Goal: Feedback & Contribution: Submit feedback/report problem

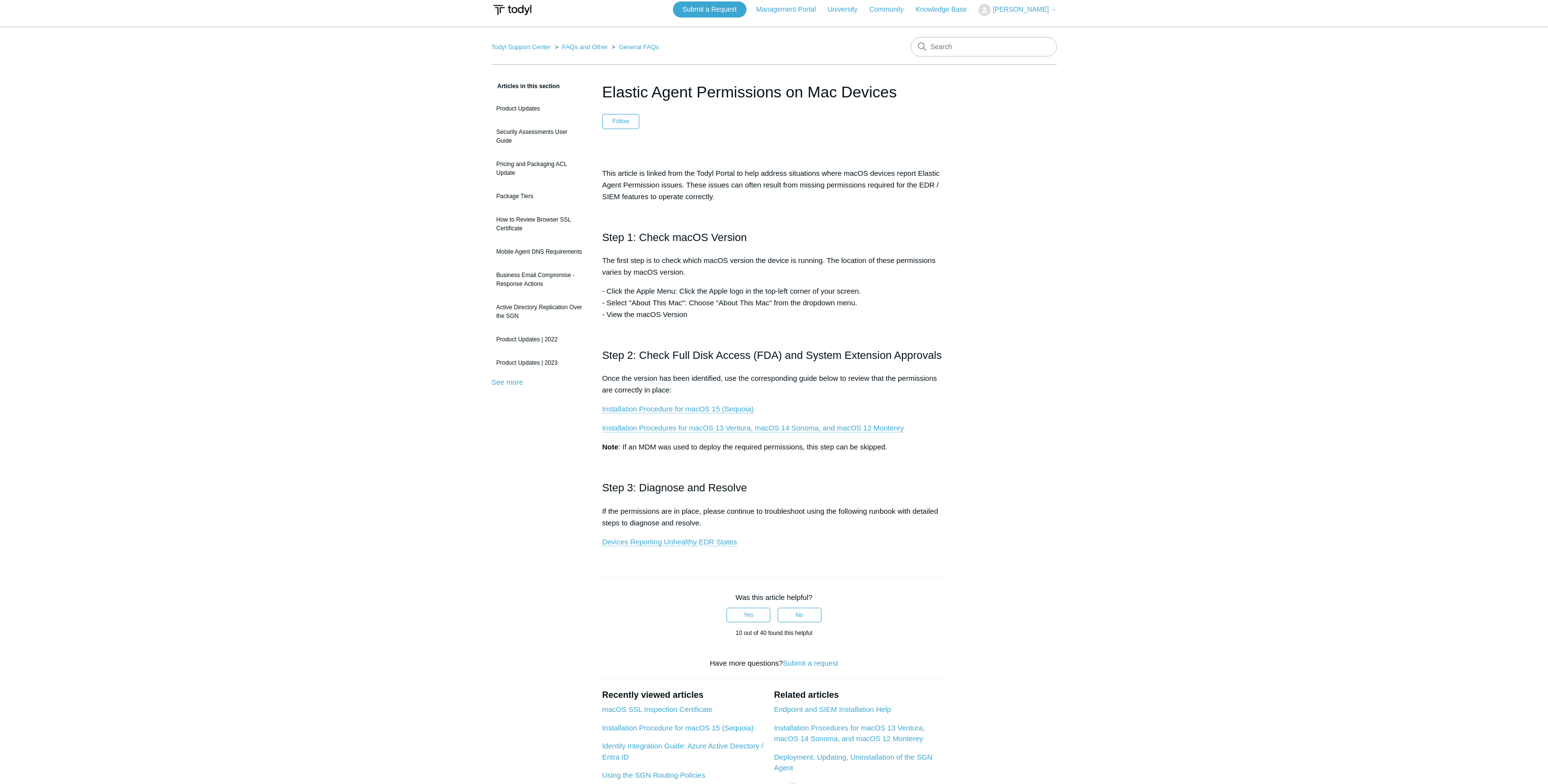
scroll to position [11, 0]
click at [686, 406] on link "Installation Procedure for macOS 15 (Sequoia)" at bounding box center [678, 406] width 151 height 9
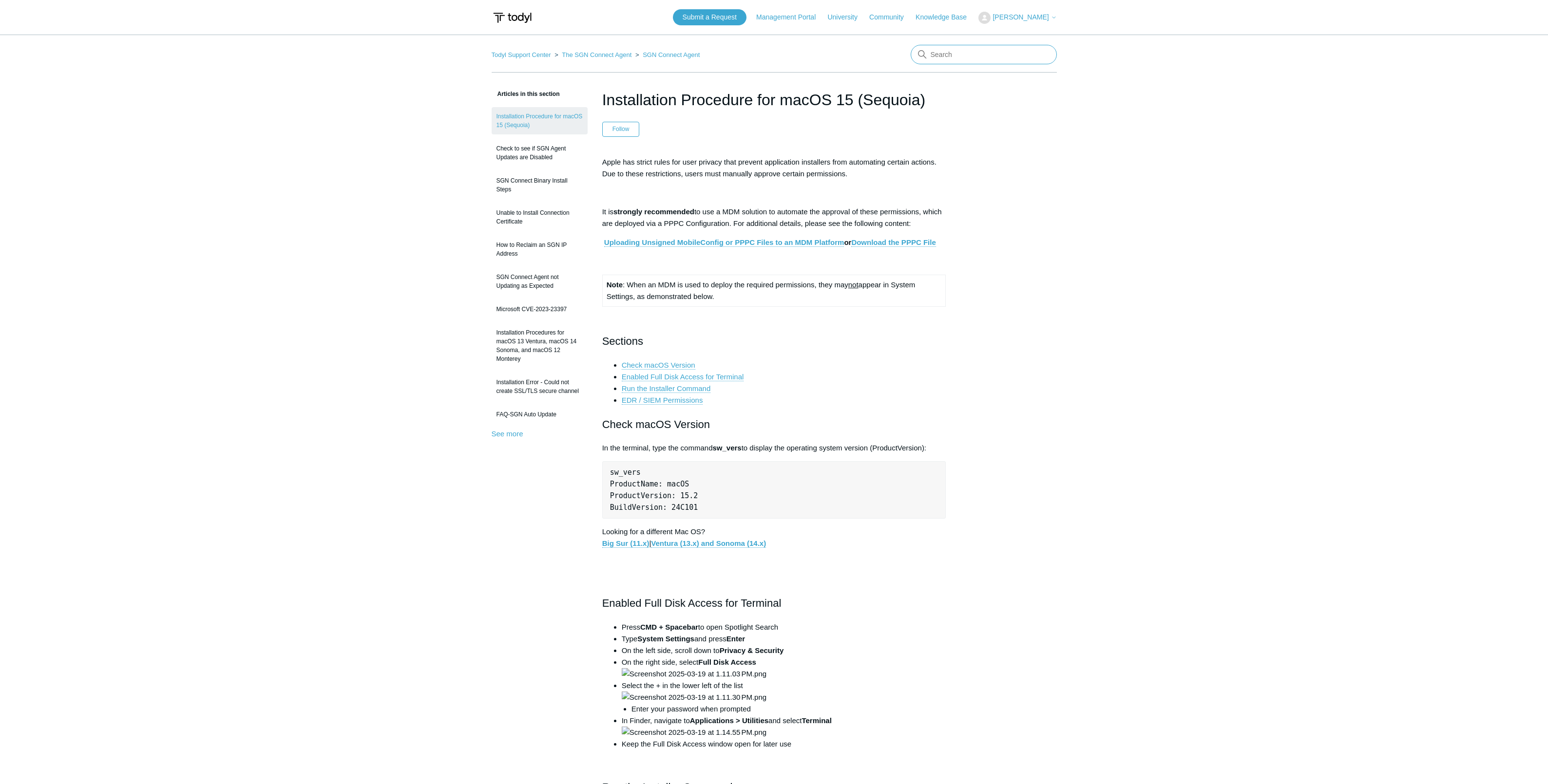
click at [970, 59] on input "Search" at bounding box center [983, 55] width 146 height 19
type input "safari"
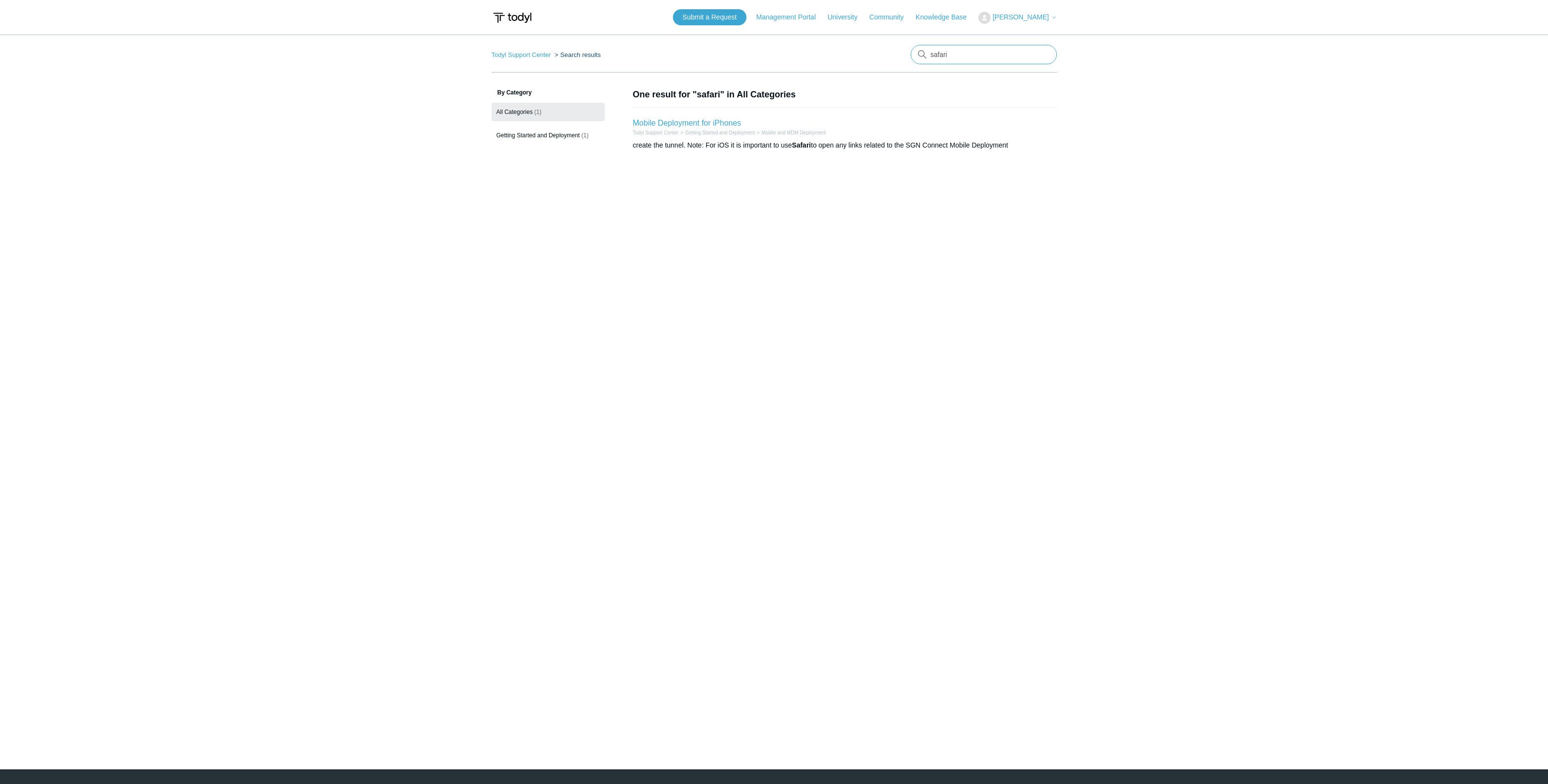
drag, startPoint x: 969, startPoint y: 53, endPoint x: 888, endPoint y: 55, distance: 81.0
click at [888, 55] on nav "Todyl Support Center Search results There are no matching results in this help …" at bounding box center [774, 59] width 565 height 28
type input "mac"
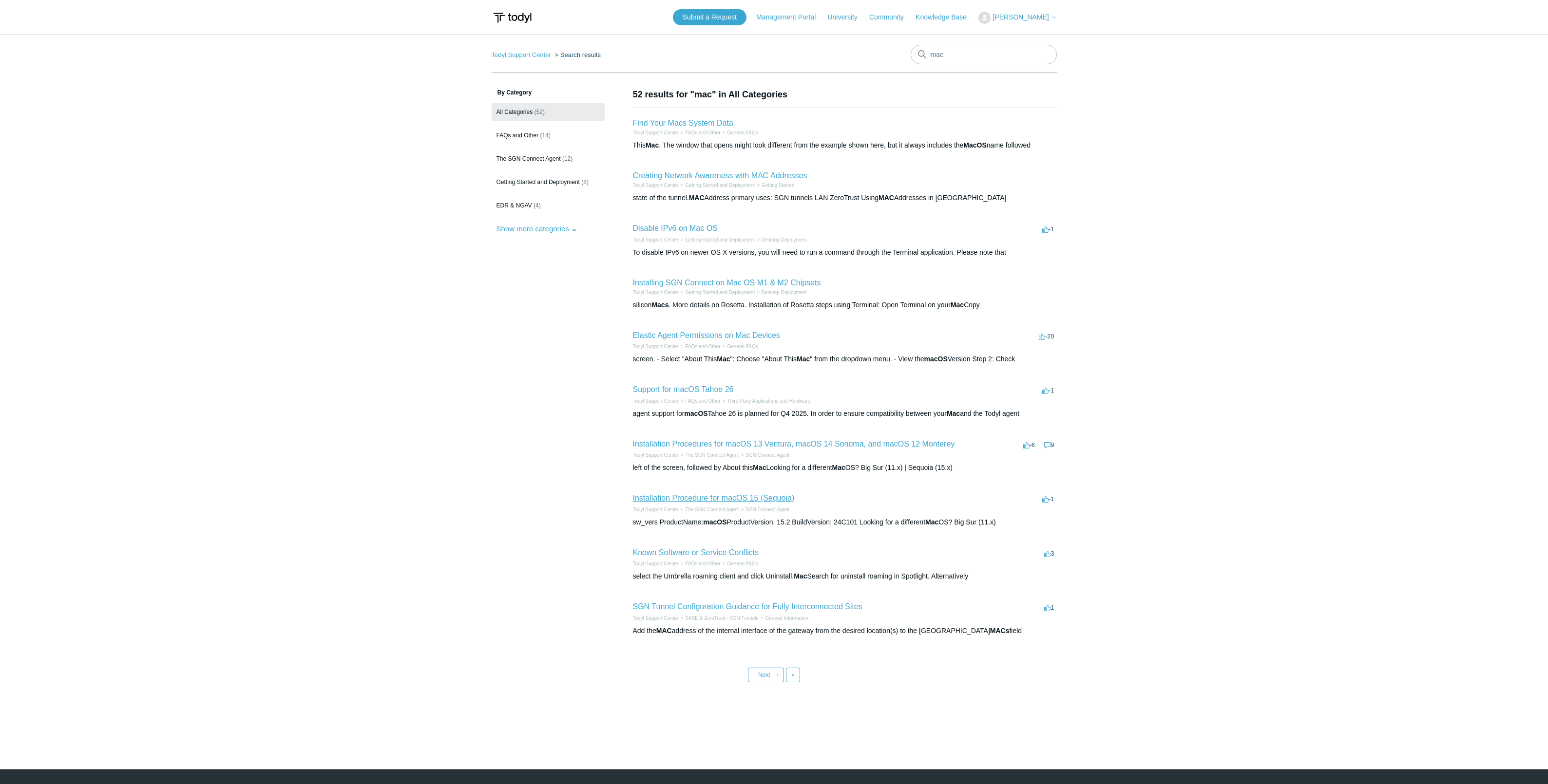
click at [782, 496] on link "Installation Procedure for macOS 15 (Sequoia)" at bounding box center [713, 498] width 162 height 8
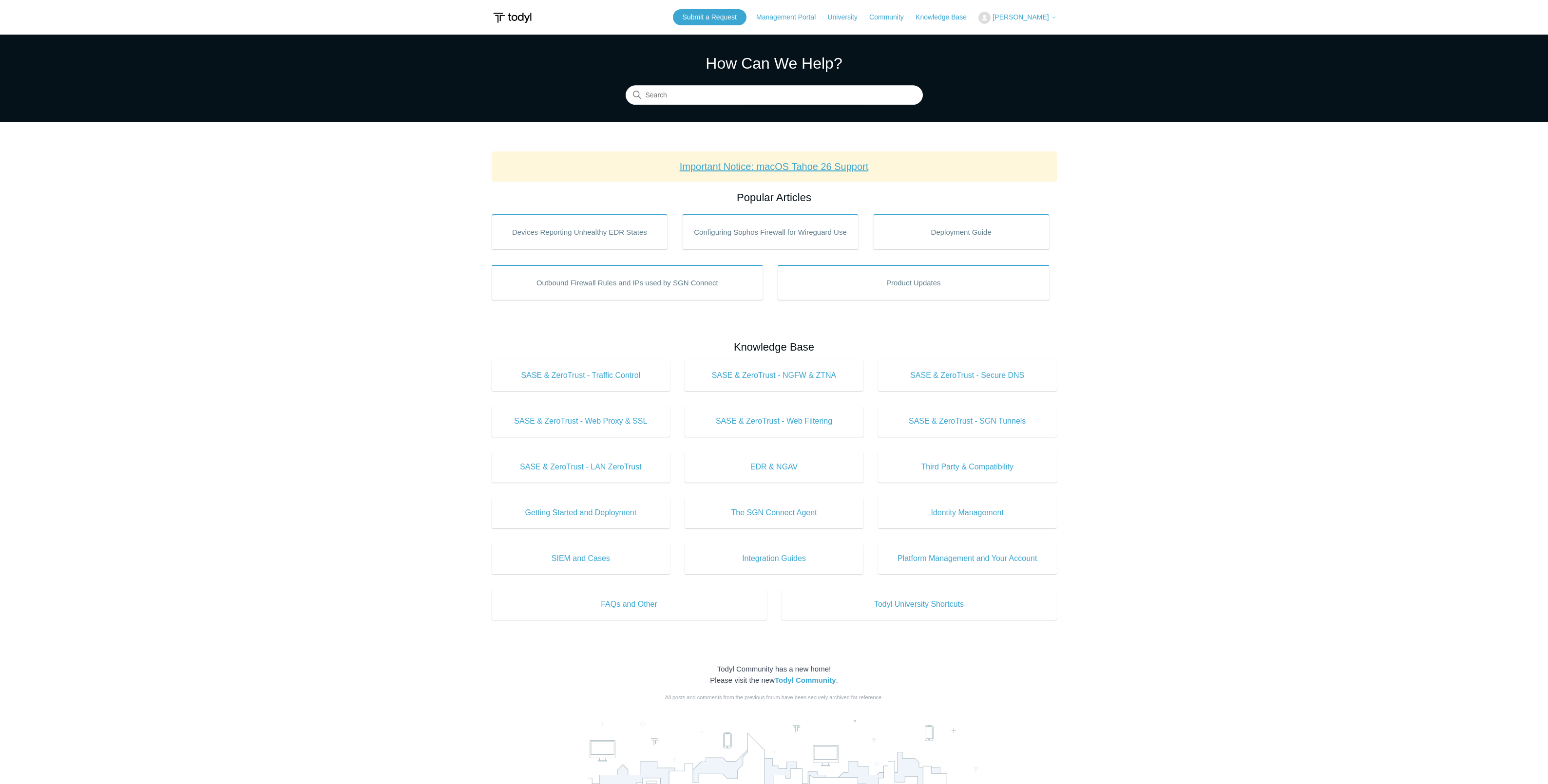
click at [830, 165] on link "Important Notice: macOS Tahoe 26 Support" at bounding box center [774, 166] width 189 height 11
click at [720, 17] on link "Submit a Request" at bounding box center [710, 17] width 73 height 16
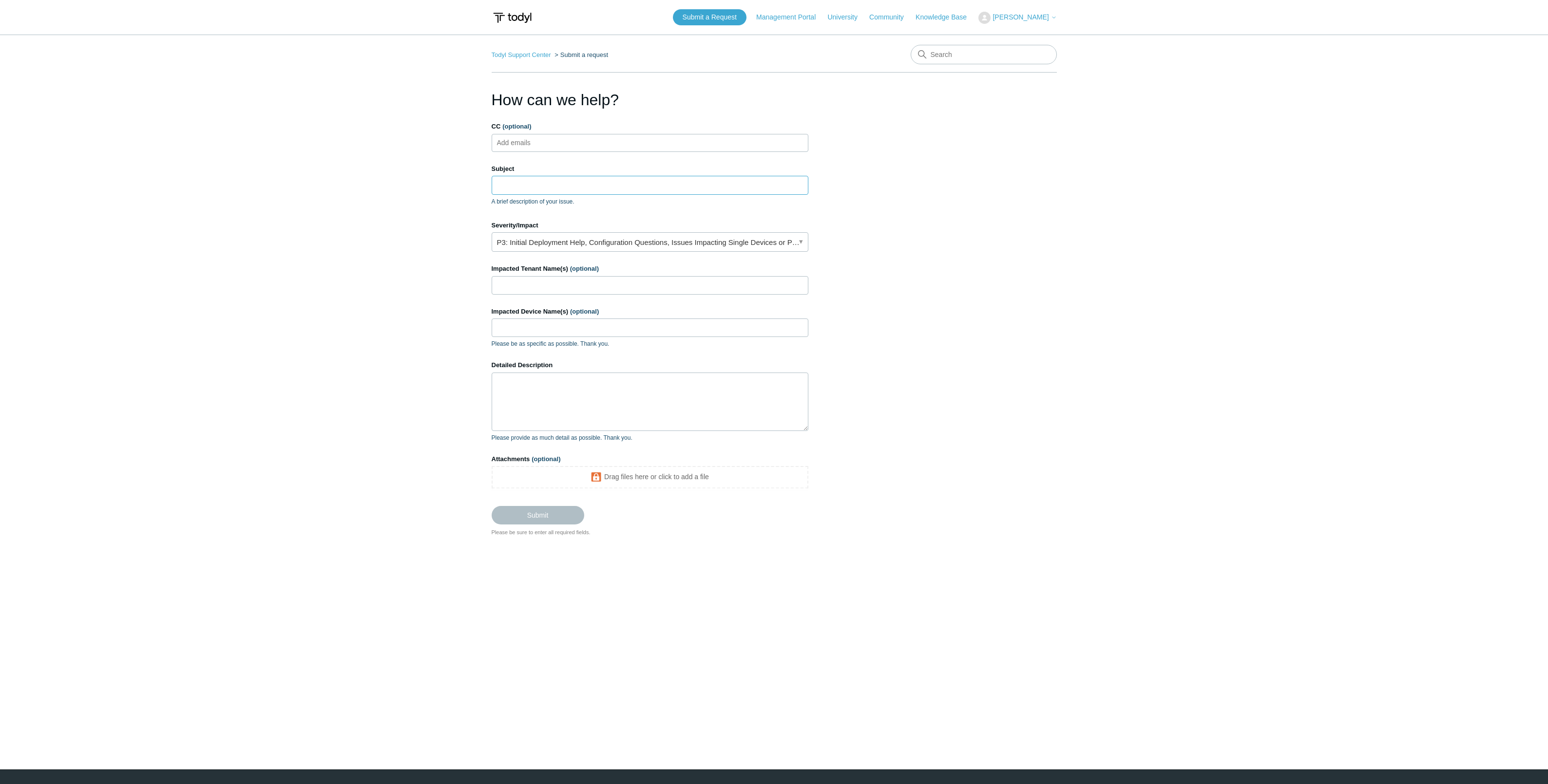
click at [574, 187] on input "Subject" at bounding box center [650, 185] width 317 height 19
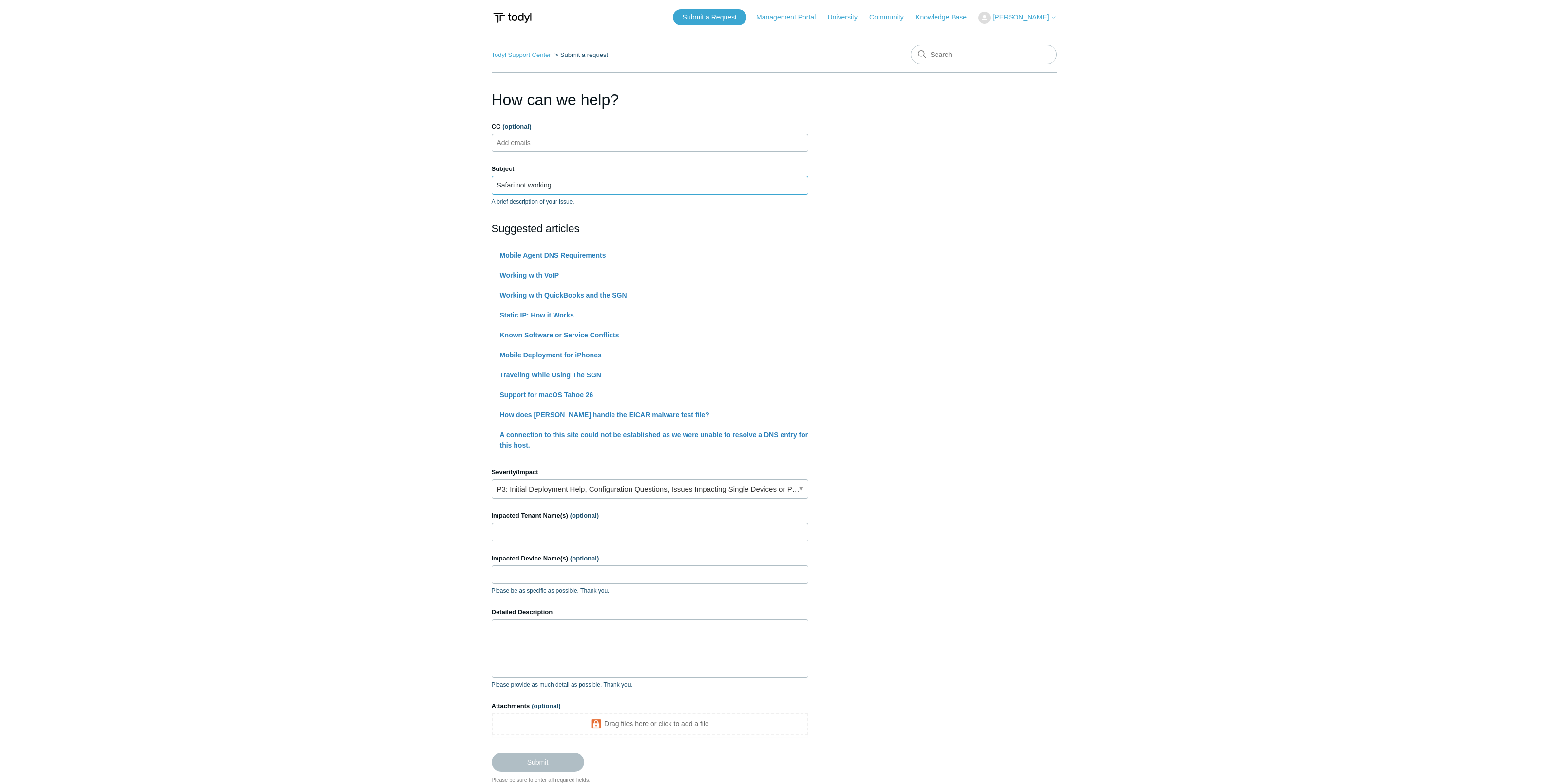
type input "Safari not working"
click at [611, 491] on link "P3: Initial Deployment Help, Configuration Questions, Issues Impacting Single D…" at bounding box center [650, 489] width 317 height 19
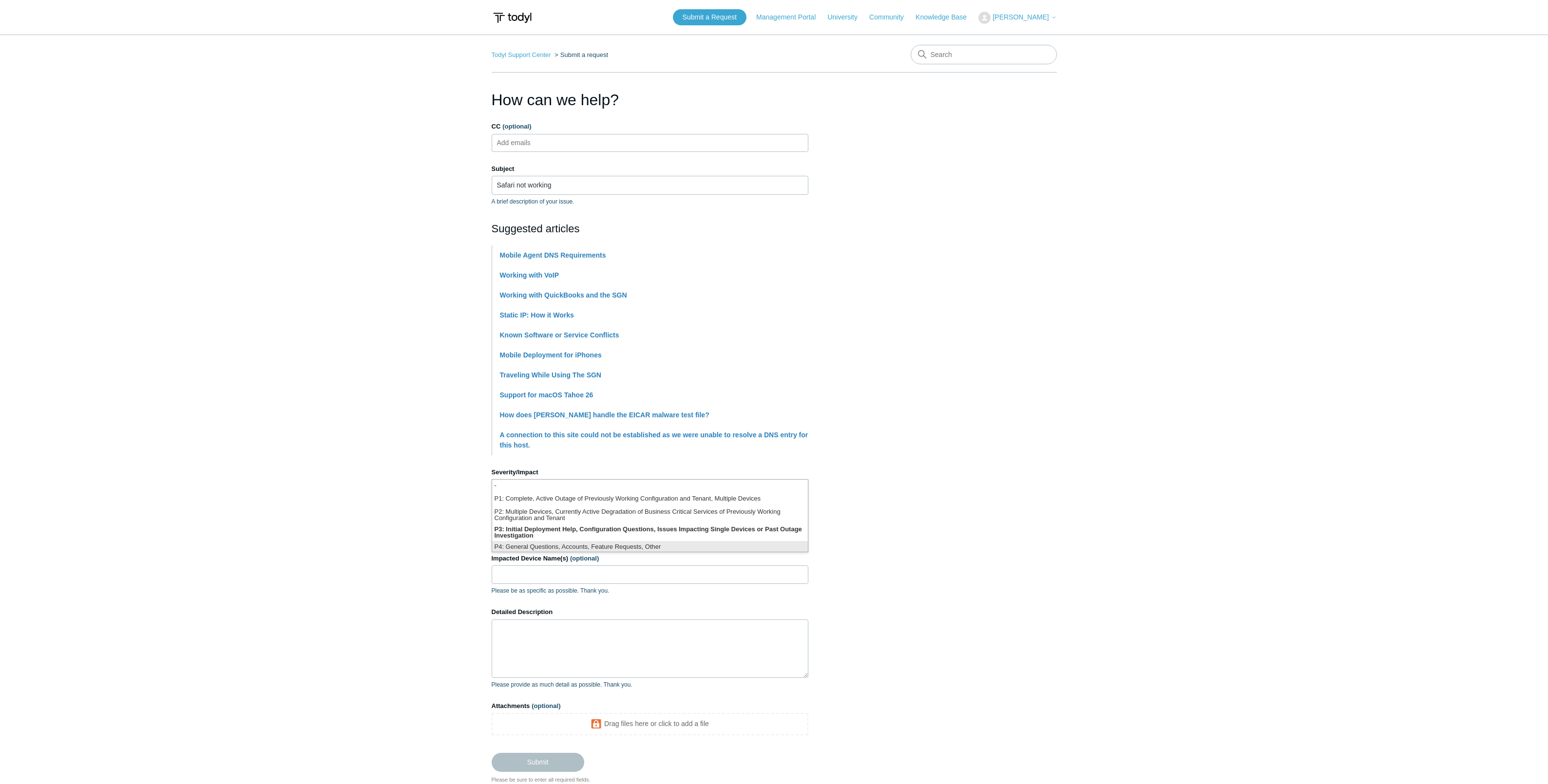
scroll to position [2, 0]
click at [616, 532] on li "P3: Initial Deployment Help, Configuration Questions, Issues Impacting Single D…" at bounding box center [650, 530] width 315 height 17
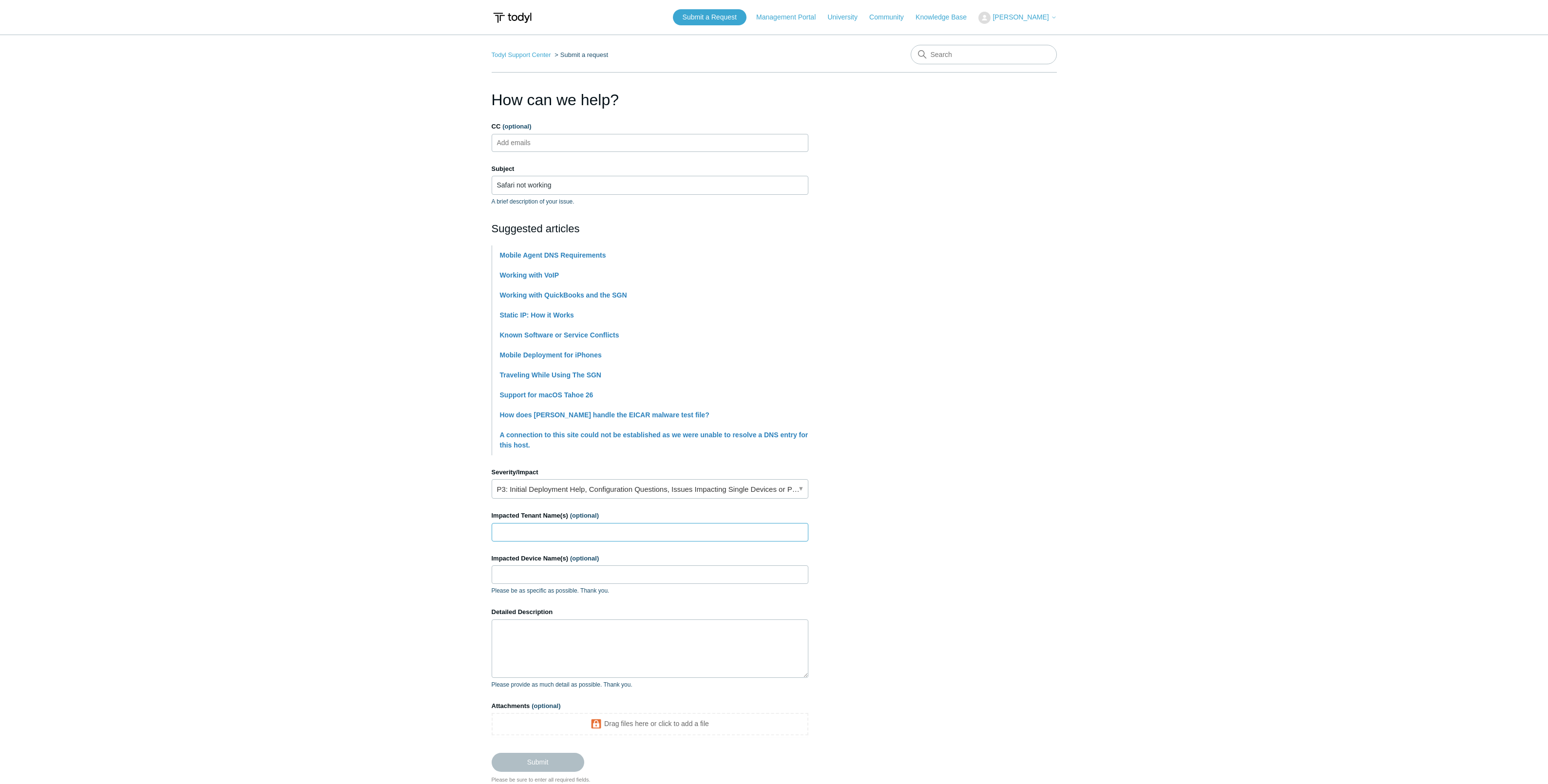
click at [588, 532] on input "Impacted Tenant Name(s) (optional)" at bounding box center [650, 532] width 317 height 19
type input "Multiple"
click at [574, 574] on input "Impacted Device Name(s) (optional)" at bounding box center [650, 574] width 317 height 19
click at [544, 631] on textarea "Detailed Description" at bounding box center [650, 648] width 317 height 58
type textarea "I"
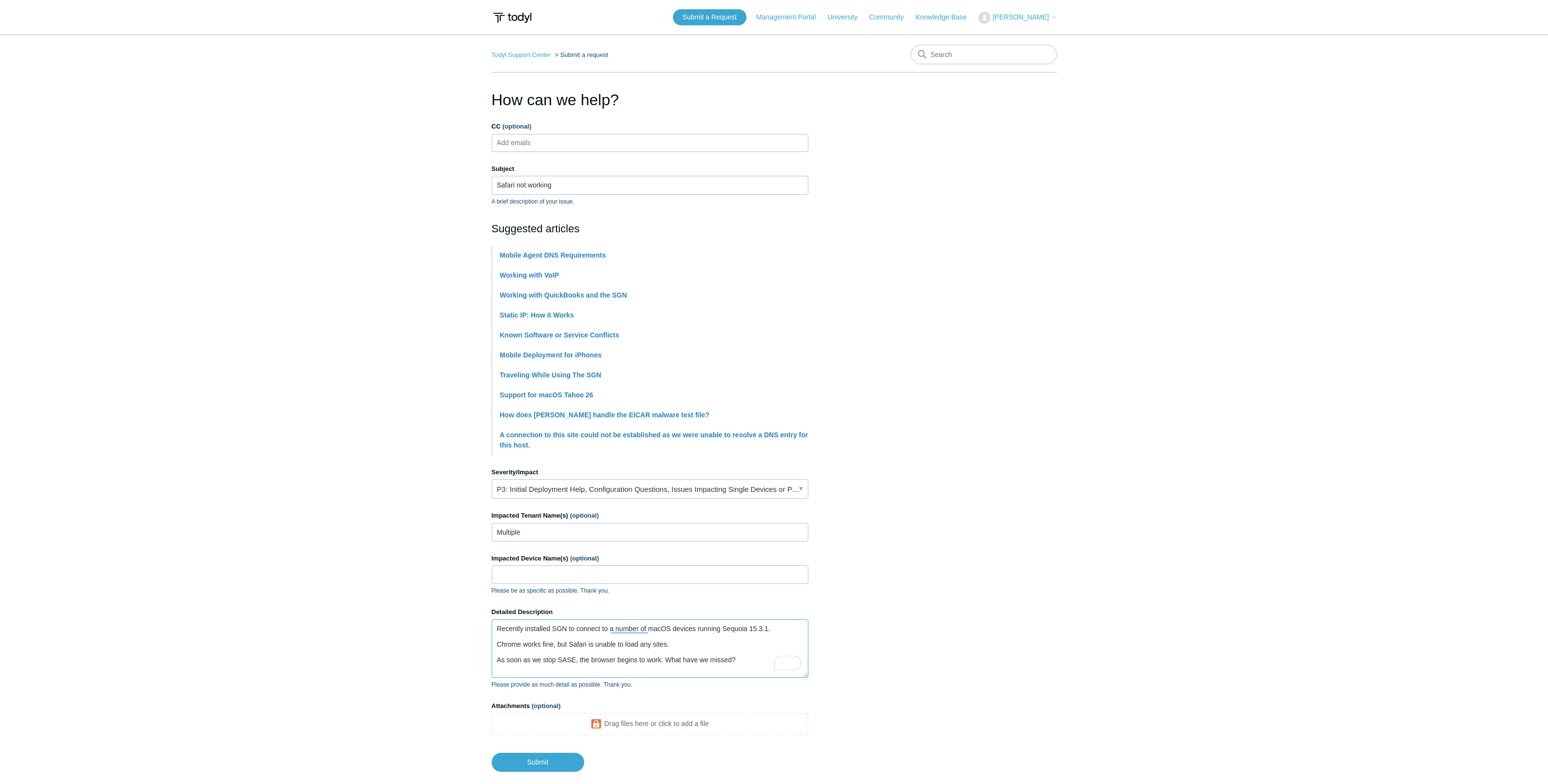
click at [497, 630] on textarea "Recently installed SGN to connect to a number of macOS devices running Sequoia …" at bounding box center [650, 648] width 317 height 58
click at [672, 646] on textarea "I've recently installed SGN to connect to several macOS devices running Sequoia…" at bounding box center [650, 648] width 317 height 58
click at [745, 664] on textarea "I've recently installed SGN to connect to several macOS devices running Sequoia…" at bounding box center [650, 648] width 317 height 58
click at [704, 660] on textarea "I've recently installed SGN to connect to several macOS devices running Sequoia…" at bounding box center [650, 648] width 317 height 58
type textarea "I've recently installed SGN to connect to several macOS devices running Sequoia…"
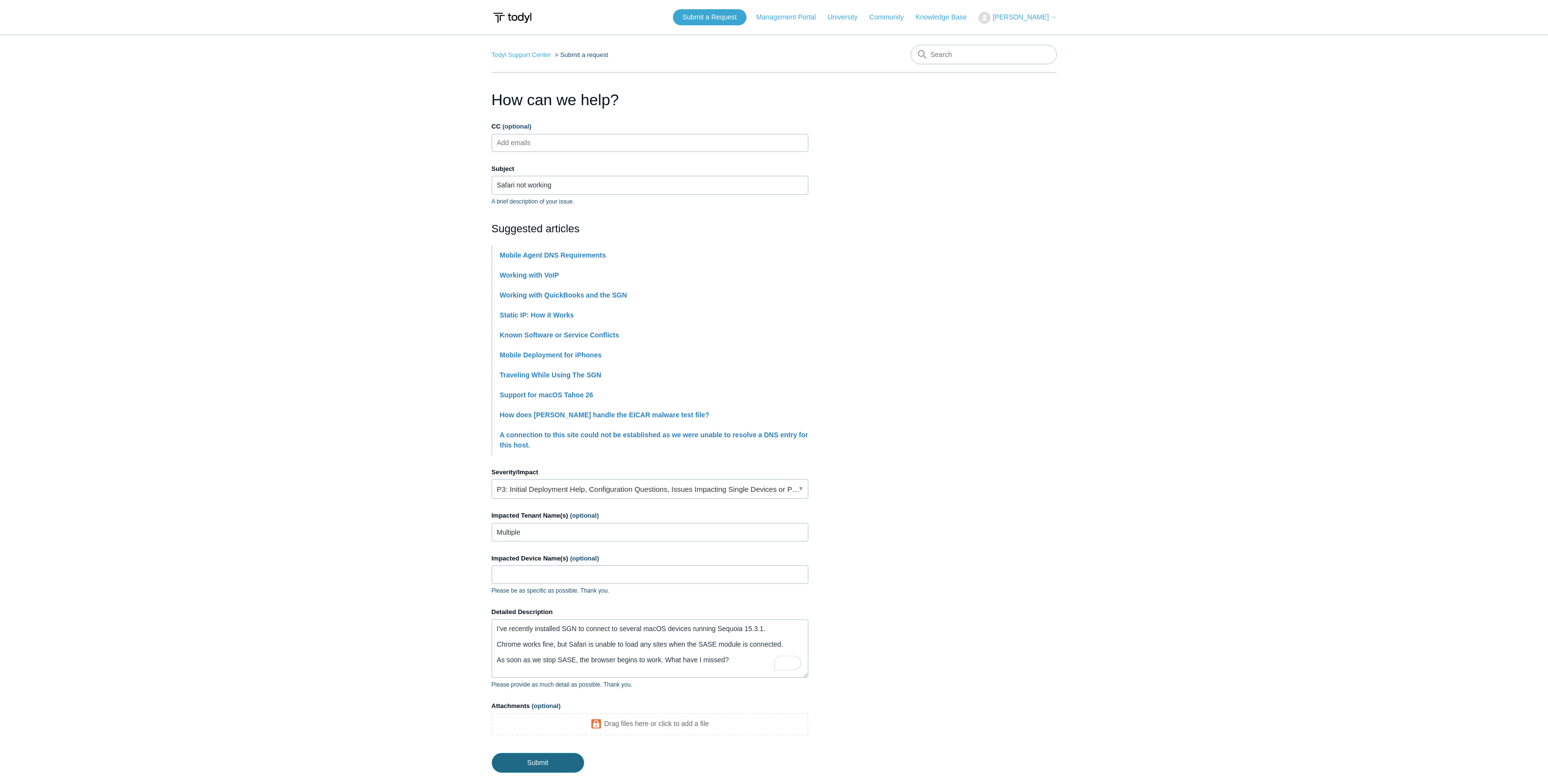
click at [547, 762] on input "Submit" at bounding box center [538, 763] width 93 height 19
